Goal: Feedback & Contribution: Leave review/rating

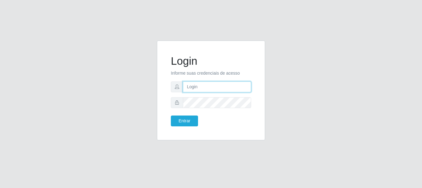
click at [209, 89] on input "text" at bounding box center [217, 86] width 68 height 11
type input "[EMAIL_ADDRESS][DOMAIN_NAME]"
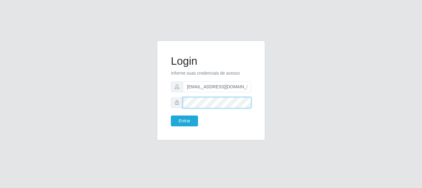
click at [171, 115] on button "Entrar" at bounding box center [184, 120] width 27 height 11
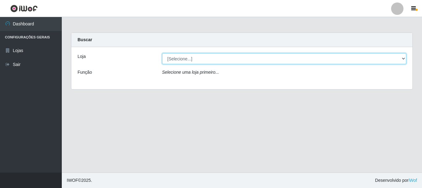
click at [186, 58] on select "[Selecione...] Hiper Queiroz - [GEOGRAPHIC_DATA]" at bounding box center [284, 58] width 244 height 11
select select "513"
click at [162, 53] on select "[Selecione...] Hiper Queiroz - [GEOGRAPHIC_DATA]" at bounding box center [284, 58] width 244 height 11
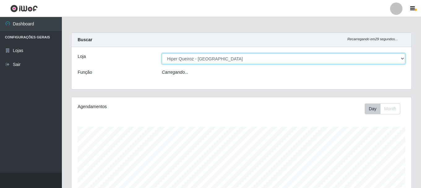
scroll to position [128, 340]
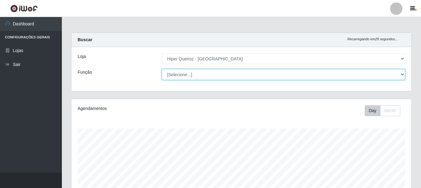
click at [181, 74] on select "[Selecione...] Embalador Embalador + Embalador ++ Operador de Caixa Operador de…" at bounding box center [283, 74] width 243 height 11
click at [162, 69] on select "[Selecione...] Embalador Embalador + Embalador ++ Operador de Caixa Operador de…" at bounding box center [283, 74] width 243 height 11
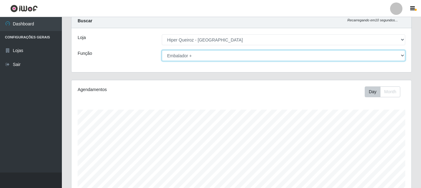
scroll to position [0, 0]
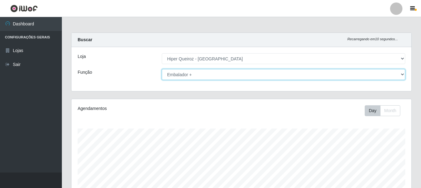
click at [195, 77] on select "[Selecione...] Embalador Embalador + Embalador ++ Operador de Caixa Operador de…" at bounding box center [283, 74] width 243 height 11
select select "1"
click at [162, 69] on select "[Selecione...] Embalador Embalador + Embalador ++ Operador de Caixa Operador de…" at bounding box center [283, 74] width 243 height 11
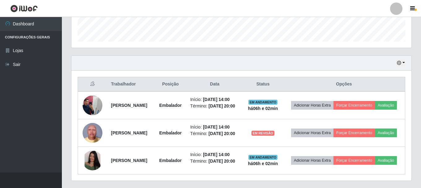
scroll to position [209, 0]
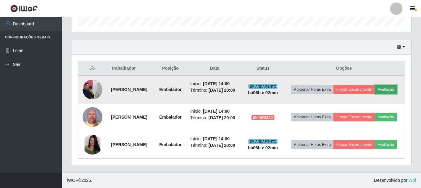
click at [375, 85] on button "Avaliação" at bounding box center [386, 89] width 22 height 9
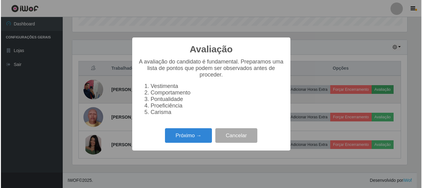
scroll to position [128, 337]
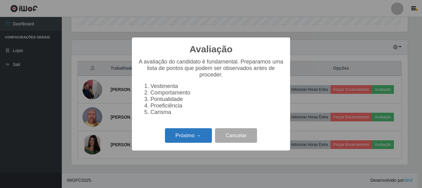
click at [197, 135] on button "Próximo →" at bounding box center [188, 135] width 47 height 15
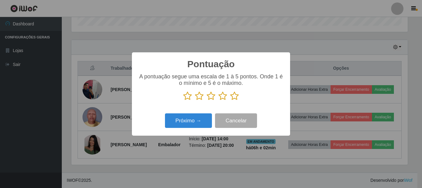
click at [234, 98] on icon at bounding box center [234, 95] width 9 height 9
click at [230, 100] on input "radio" at bounding box center [230, 100] width 0 height 0
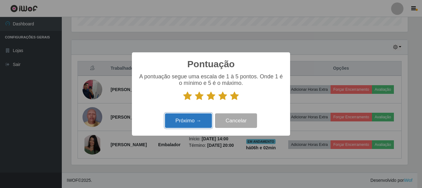
click at [199, 121] on button "Próximo →" at bounding box center [188, 120] width 47 height 15
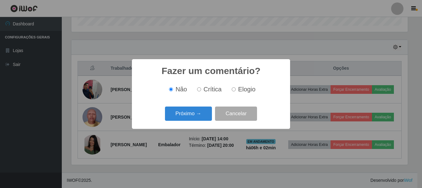
click at [235, 91] on input "Elogio" at bounding box center [234, 89] width 4 height 4
radio input "true"
click at [198, 110] on button "Próximo →" at bounding box center [188, 113] width 47 height 15
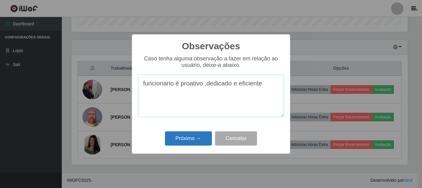
type textarea "funcionario é proativo ,dedicado e eficiente"
click at [200, 135] on button "Próximo →" at bounding box center [188, 138] width 47 height 15
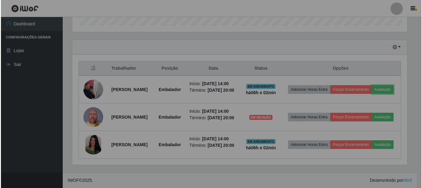
scroll to position [128, 340]
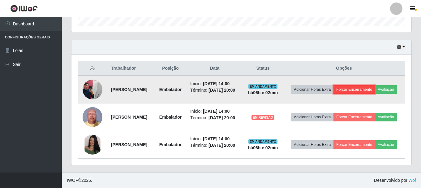
click at [375, 85] on button "Forçar Encerramento" at bounding box center [353, 89] width 41 height 9
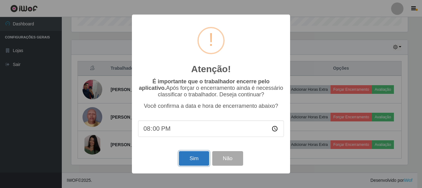
click at [196, 158] on button "Sim" at bounding box center [194, 158] width 30 height 15
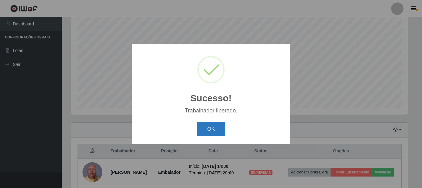
click at [218, 128] on button "OK" at bounding box center [211, 129] width 29 height 15
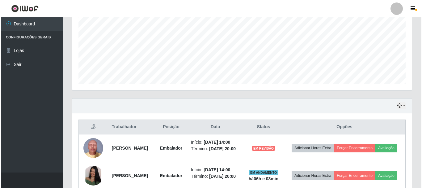
scroll to position [177, 0]
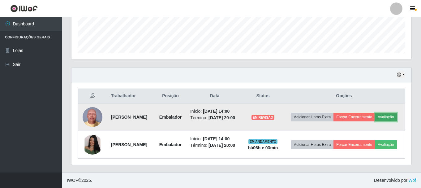
click at [375, 115] on button "Avaliação" at bounding box center [386, 116] width 22 height 9
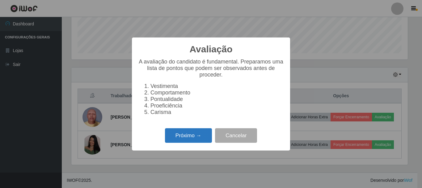
click at [188, 142] on button "Próximo →" at bounding box center [188, 135] width 47 height 15
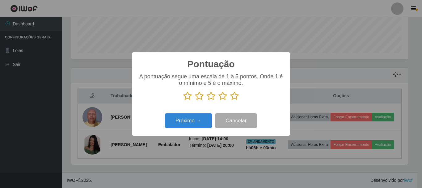
scroll to position [308905, 308696]
click at [236, 97] on icon at bounding box center [234, 95] width 9 height 9
click at [230, 100] on input "radio" at bounding box center [230, 100] width 0 height 0
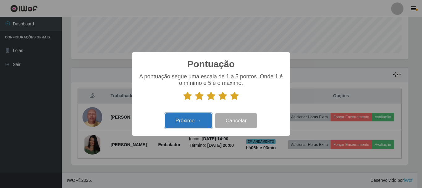
click at [203, 119] on button "Próximo →" at bounding box center [188, 120] width 47 height 15
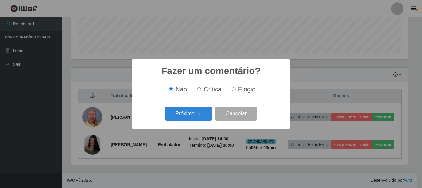
click at [235, 91] on input "Elogio" at bounding box center [234, 89] width 4 height 4
radio input "true"
click at [193, 117] on button "Próximo →" at bounding box center [188, 113] width 47 height 15
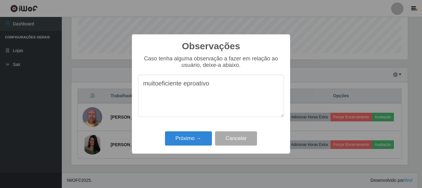
click at [162, 86] on textarea "muitoeficiente eproativo" at bounding box center [211, 95] width 146 height 42
click at [188, 86] on textarea "muitoe ficiente eproativo" at bounding box center [211, 95] width 146 height 42
type textarea "muitoe ficiente e proativo"
click at [190, 140] on button "Próximo →" at bounding box center [188, 138] width 47 height 15
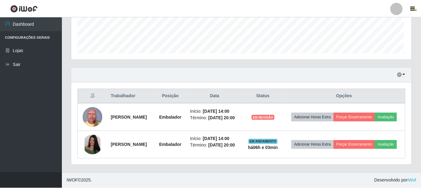
scroll to position [128, 340]
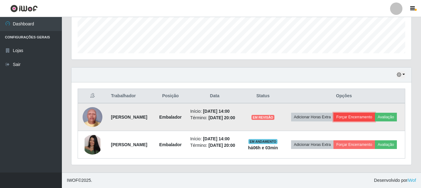
click at [369, 112] on button "Forçar Encerramento" at bounding box center [353, 116] width 41 height 9
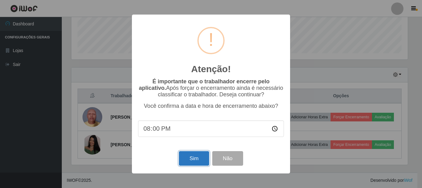
click at [201, 155] on button "Sim" at bounding box center [194, 158] width 30 height 15
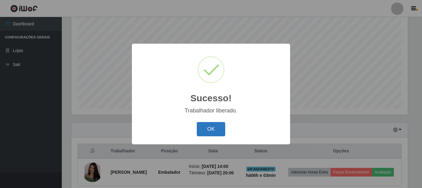
click at [211, 126] on button "OK" at bounding box center [211, 129] width 29 height 15
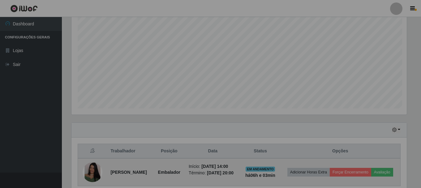
scroll to position [128, 340]
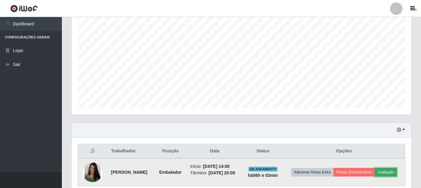
click at [375, 176] on button "Avaliação" at bounding box center [386, 171] width 22 height 9
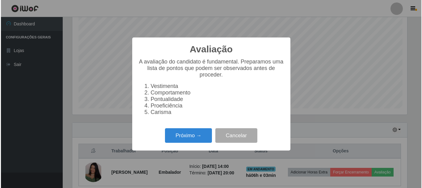
scroll to position [128, 337]
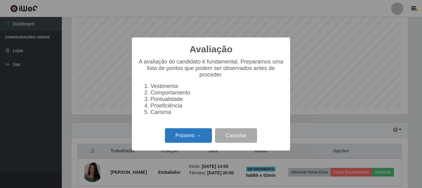
click at [181, 136] on button "Próximo →" at bounding box center [188, 135] width 47 height 15
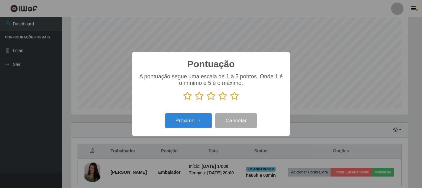
click at [235, 97] on icon at bounding box center [234, 95] width 9 height 9
click at [230, 100] on input "radio" at bounding box center [230, 100] width 0 height 0
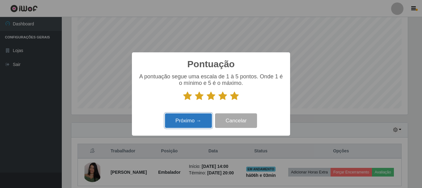
click at [199, 121] on button "Próximo →" at bounding box center [188, 120] width 47 height 15
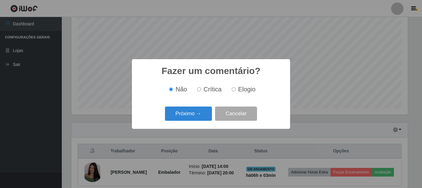
click at [235, 89] on input "Elogio" at bounding box center [234, 89] width 4 height 4
radio input "true"
click at [192, 112] on button "Próximo →" at bounding box center [188, 113] width 47 height 15
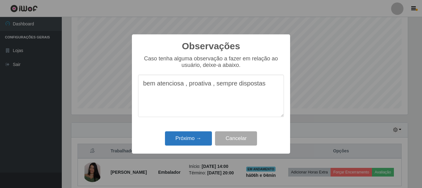
type textarea "bem atenciosa , proativa , sempre dispostas"
click at [179, 138] on button "Próximo →" at bounding box center [188, 138] width 47 height 15
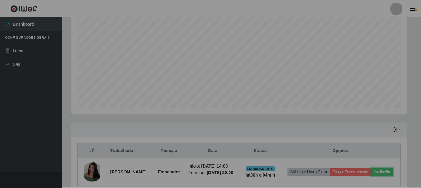
scroll to position [128, 340]
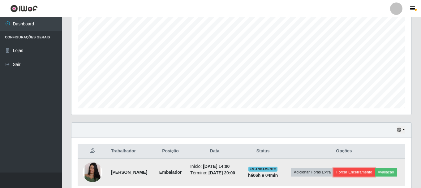
click at [361, 168] on button "Forçar Encerramento" at bounding box center [353, 171] width 41 height 9
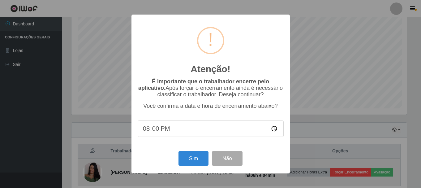
scroll to position [128, 337]
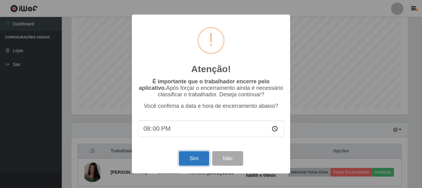
click at [198, 155] on button "Sim" at bounding box center [194, 158] width 30 height 15
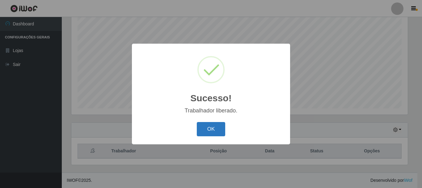
click at [213, 126] on button "OK" at bounding box center [211, 129] width 29 height 15
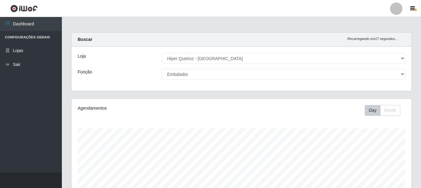
scroll to position [0, 0]
